Goal: Information Seeking & Learning: Learn about a topic

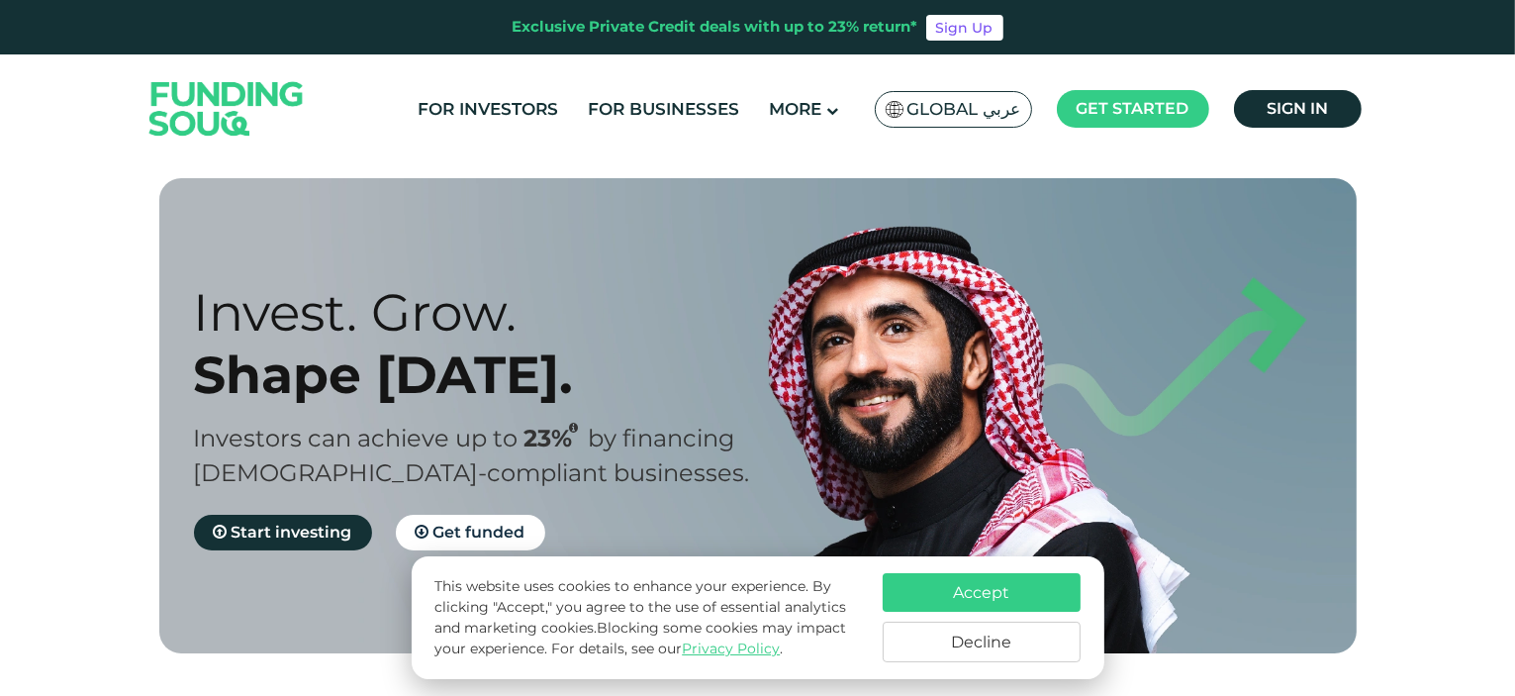
click at [1026, 641] on button "Decline" at bounding box center [982, 641] width 198 height 41
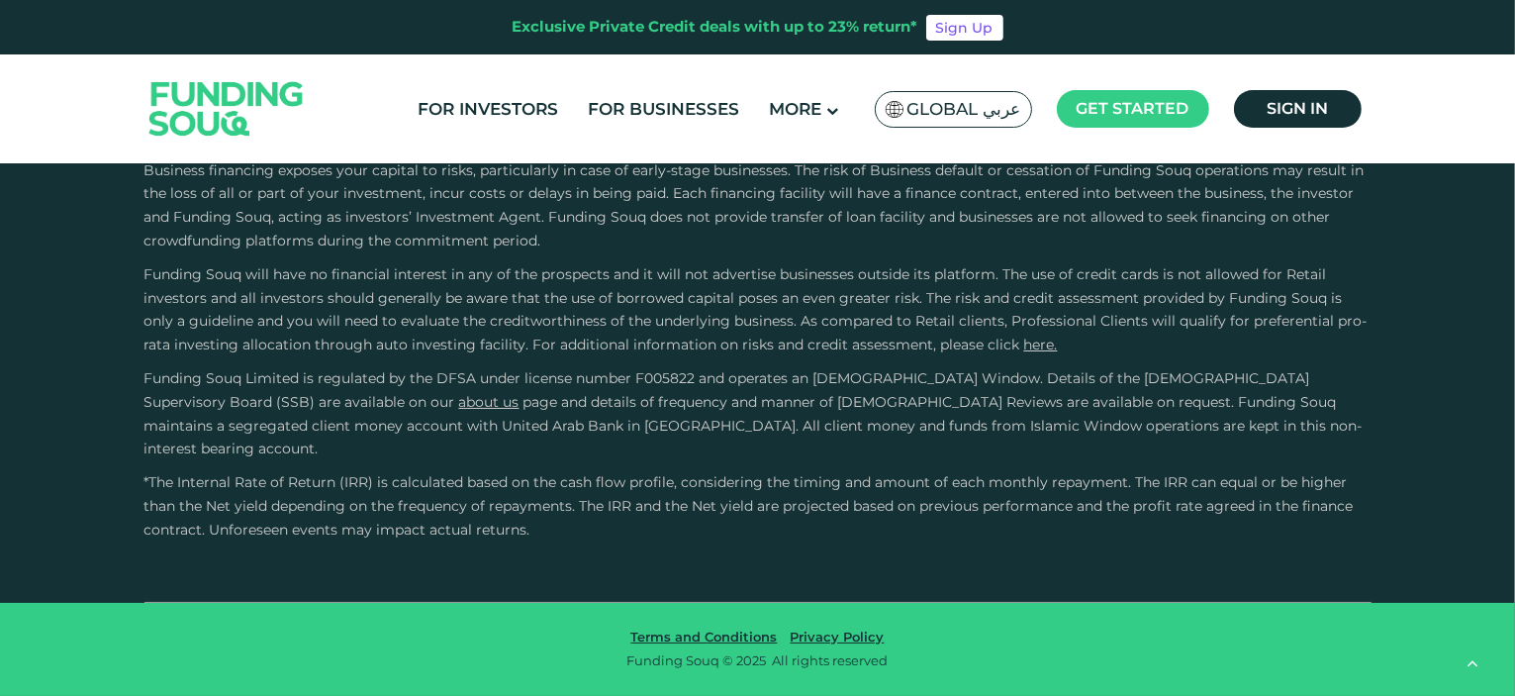
type tc-range-slider "4"
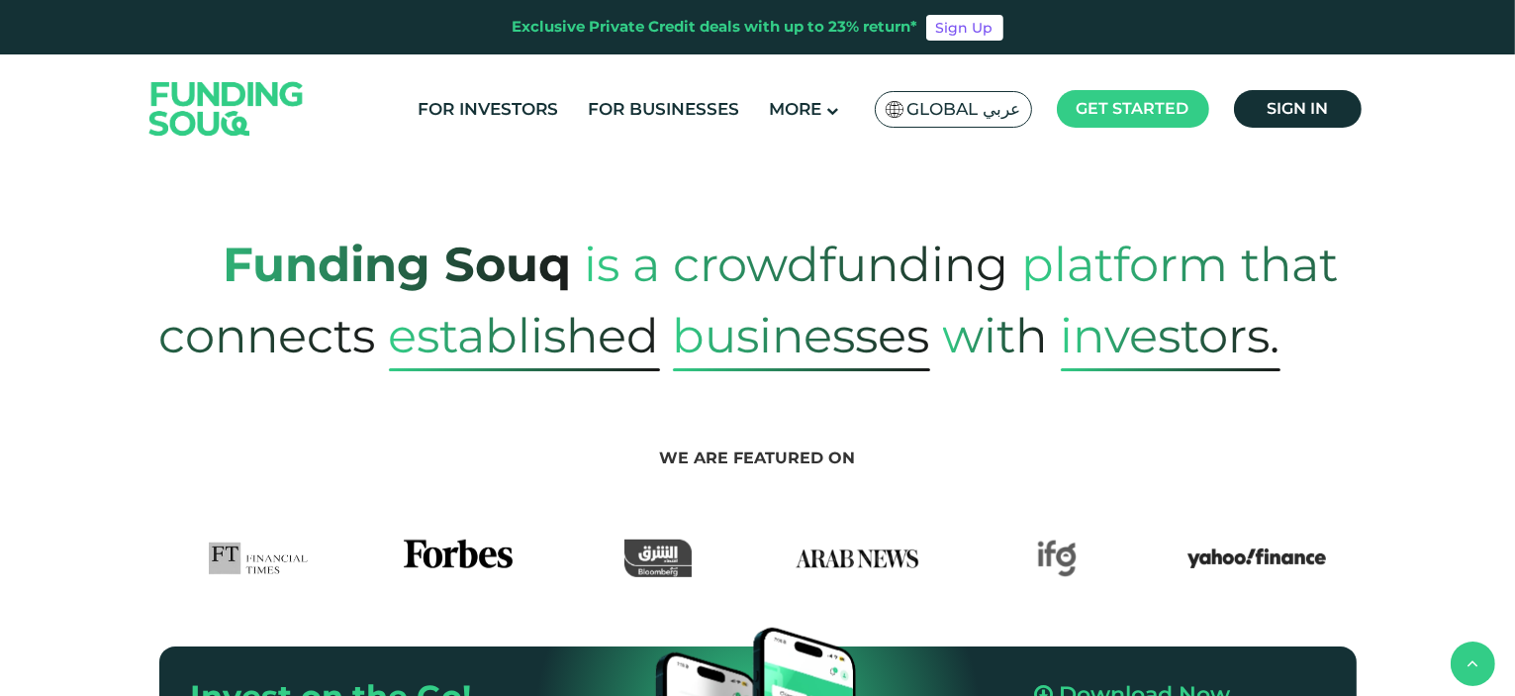
scroll to position [811, 0]
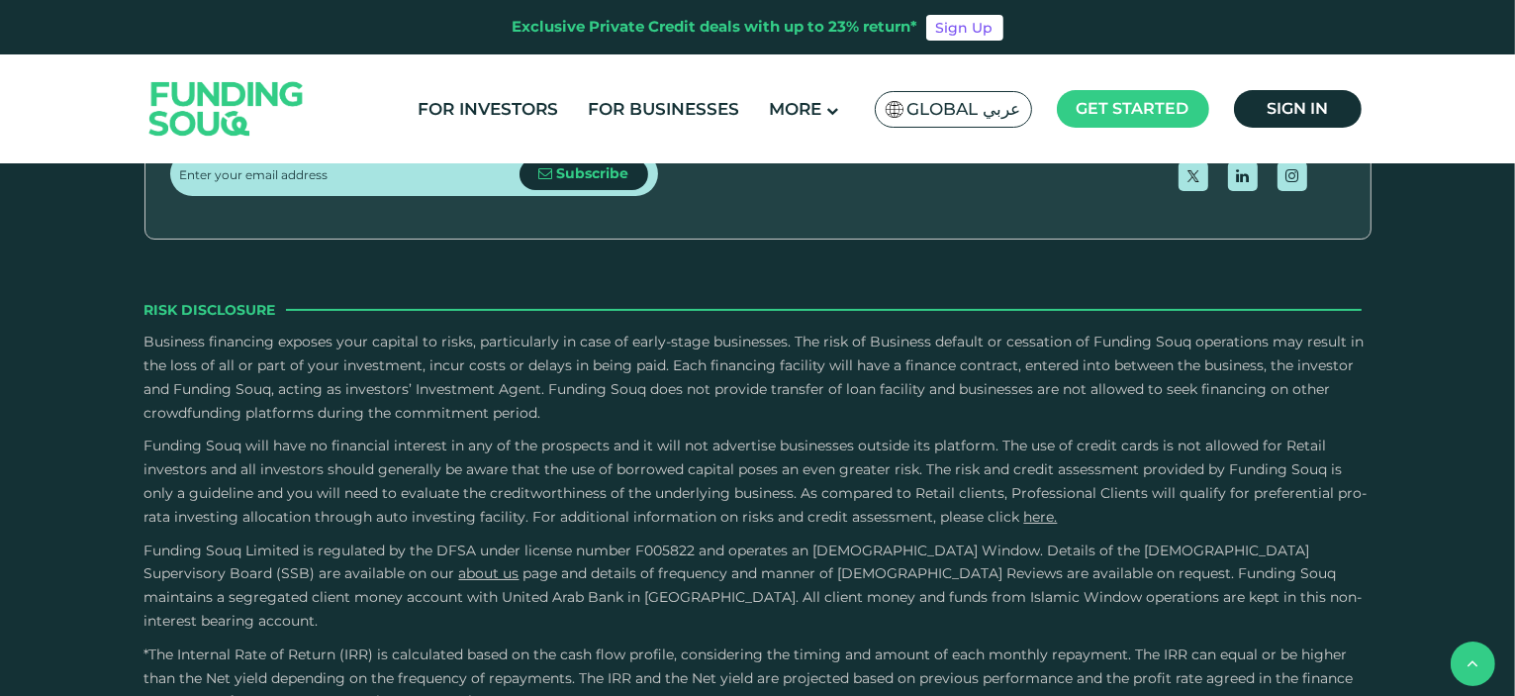
type tc-range-slider "4"
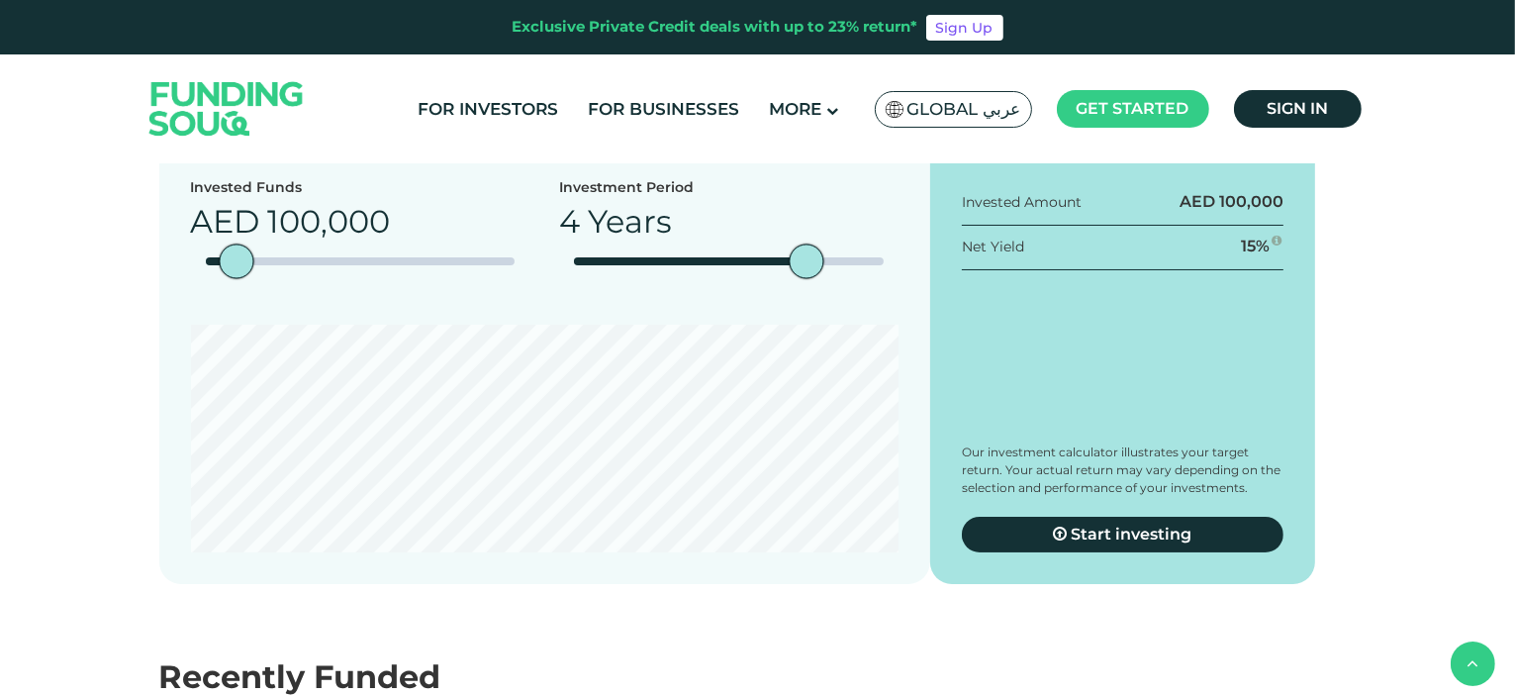
scroll to position [2673, 0]
